Goal: Task Accomplishment & Management: Manage account settings

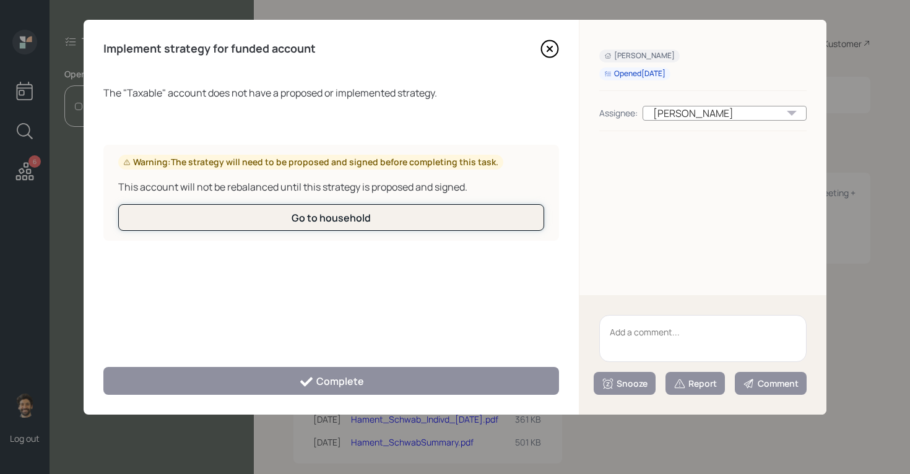
click at [444, 211] on button "Go to household" at bounding box center [331, 217] width 426 height 27
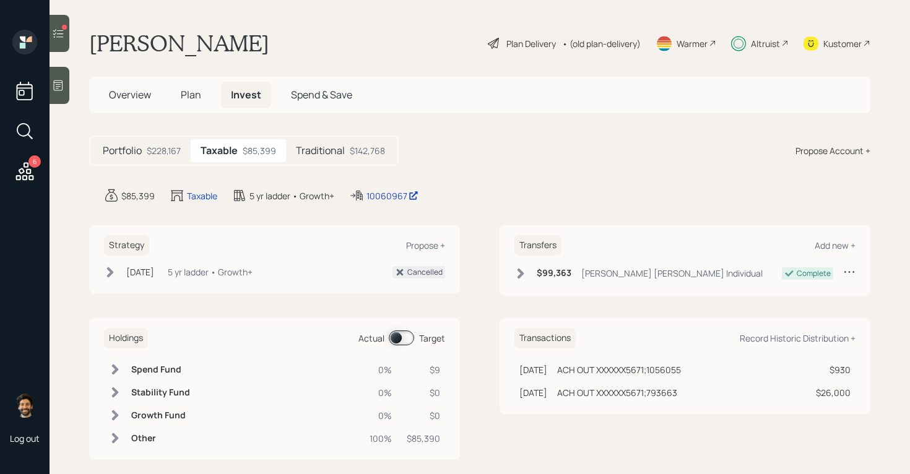
click at [339, 146] on h5 "Traditional" at bounding box center [320, 151] width 49 height 12
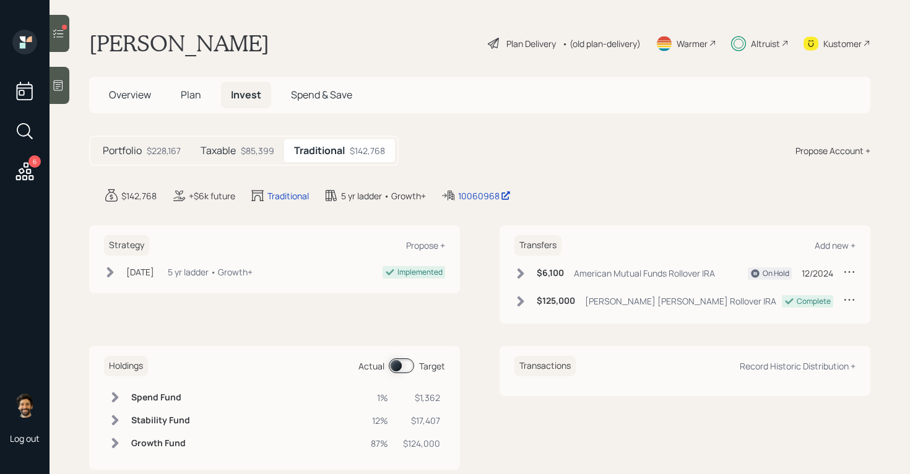
click at [62, 33] on icon at bounding box center [58, 33] width 12 height 12
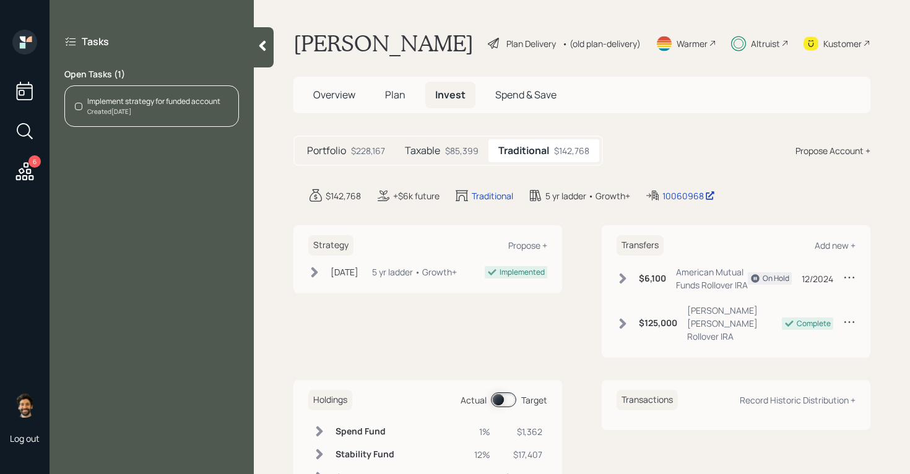
click at [176, 110] on div "Created [DATE]" at bounding box center [153, 111] width 133 height 9
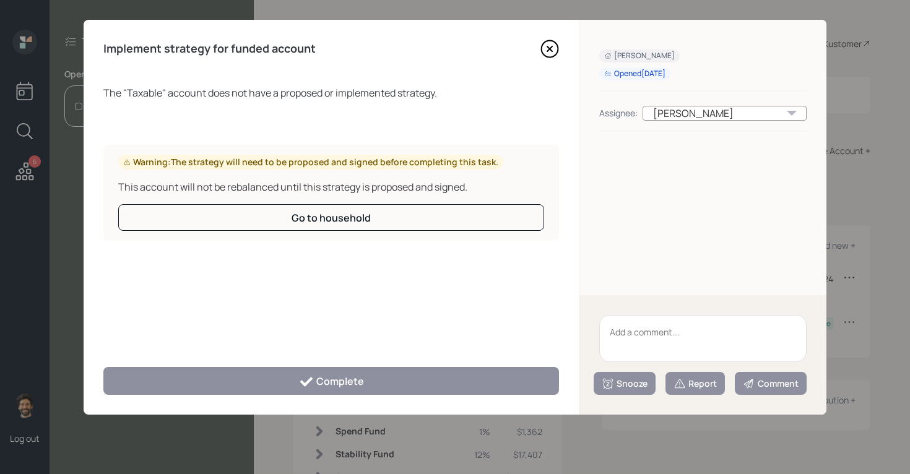
click at [664, 337] on textarea at bounding box center [703, 338] width 207 height 47
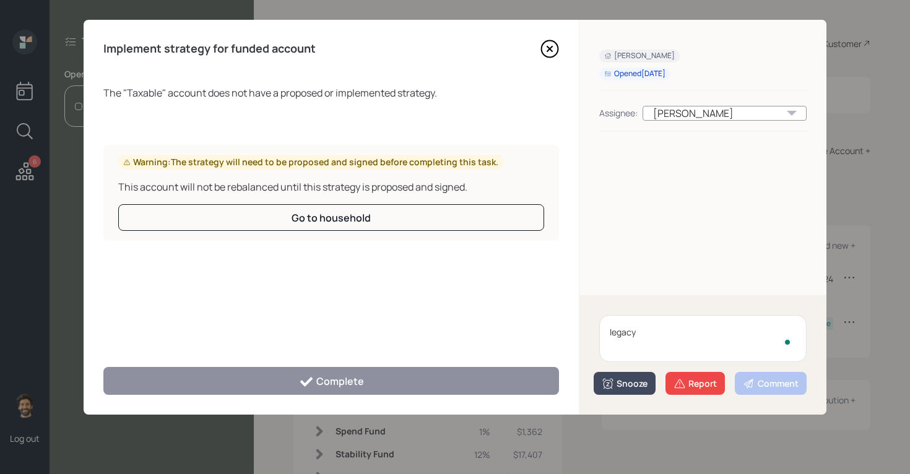
type textarea "legacy"
click at [624, 376] on button "Snooze" at bounding box center [625, 383] width 62 height 23
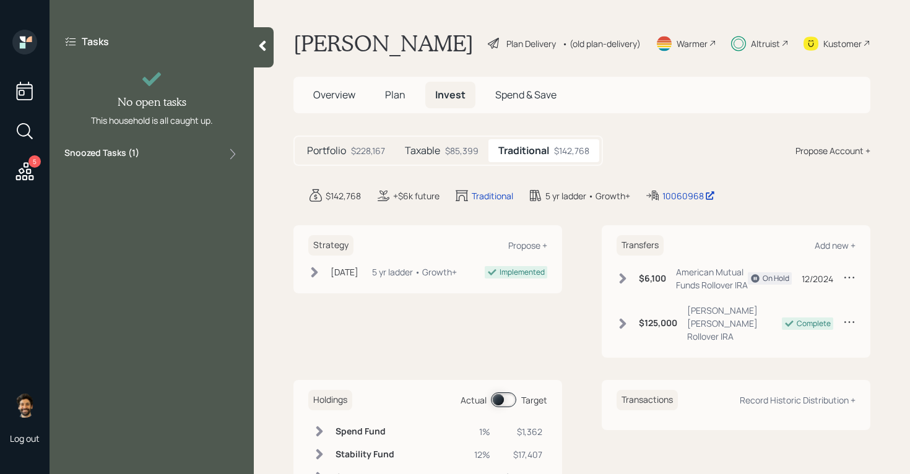
click at [32, 168] on icon at bounding box center [25, 171] width 22 height 22
